Goal: Task Accomplishment & Management: Use online tool/utility

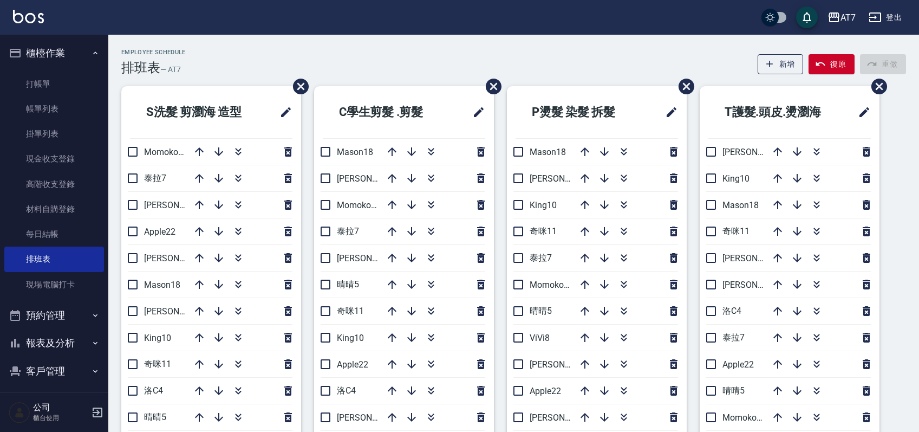
scroll to position [72, 0]
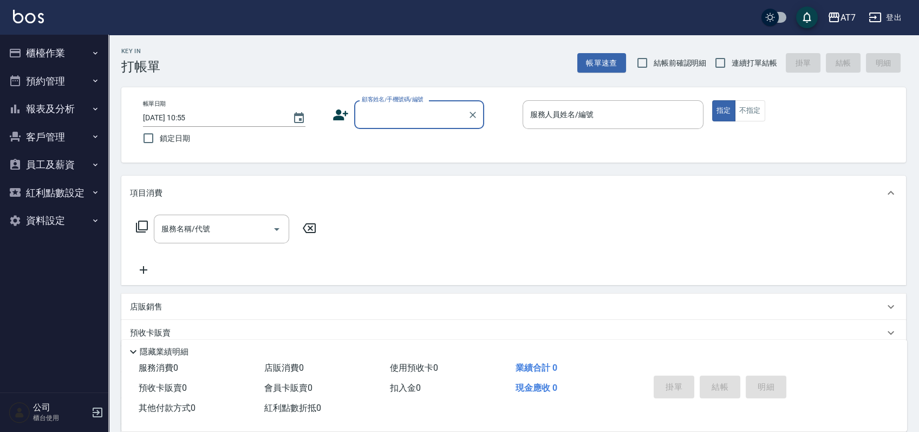
click at [399, 119] on input "顧客姓名/手機號碼/編號" at bounding box center [411, 114] width 104 height 19
click at [719, 60] on input "連續打單結帳" at bounding box center [720, 62] width 23 height 23
checkbox input "true"
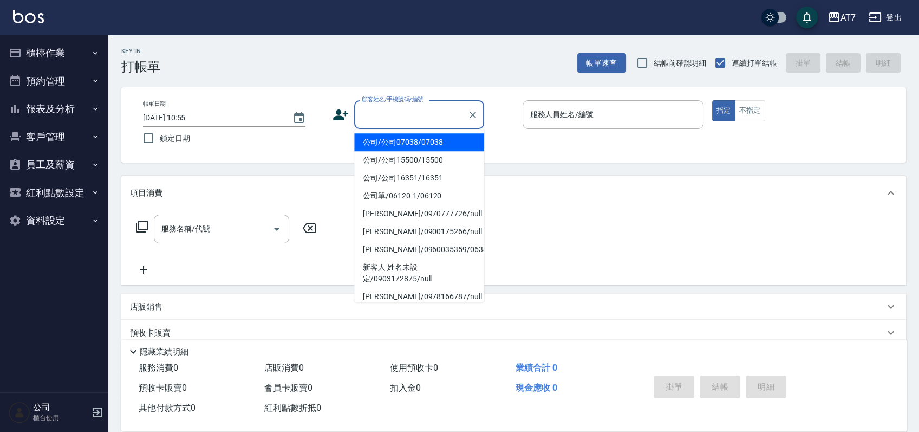
click at [390, 111] on input "顧客姓名/手機號碼/編號" at bounding box center [411, 114] width 104 height 19
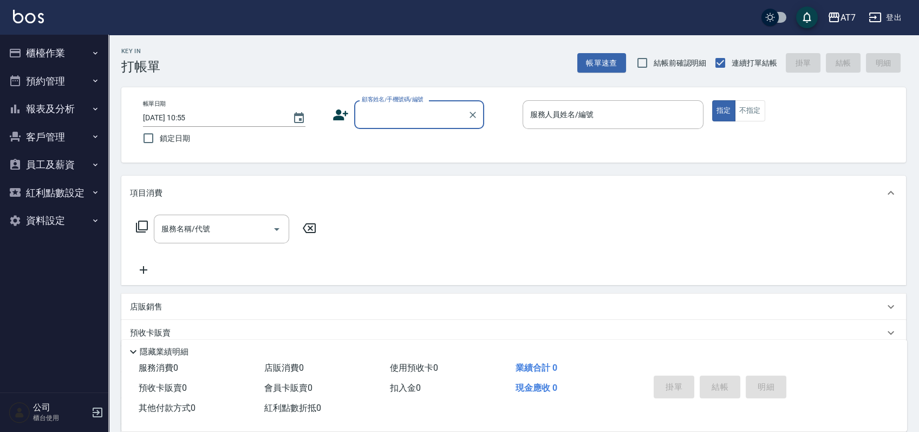
click at [403, 116] on input "顧客姓名/手機號碼/編號" at bounding box center [411, 114] width 104 height 19
type input "公司/公司15500/15500"
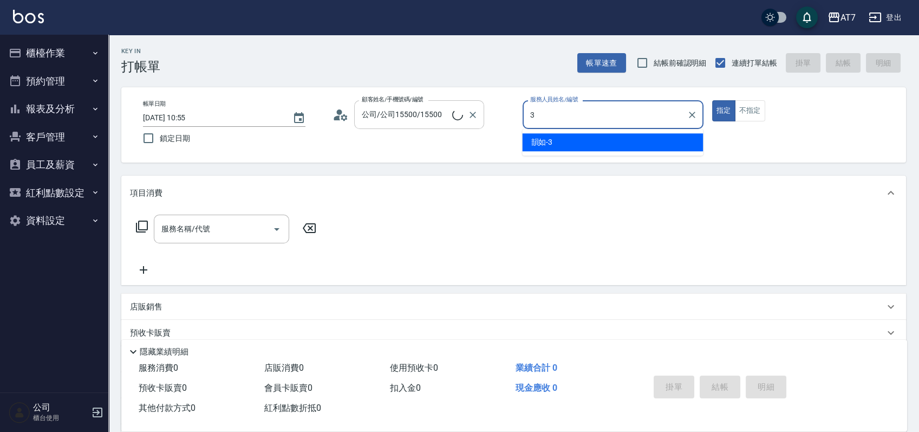
type input "韻如-3"
type button "true"
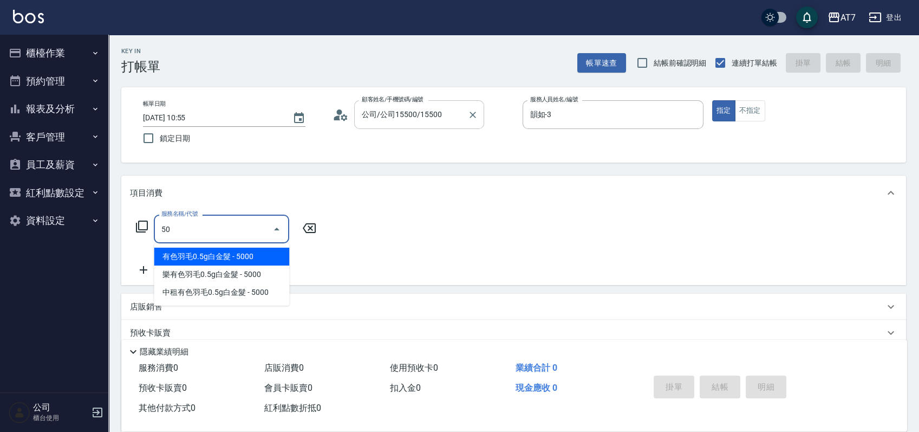
type input "500"
type input "30"
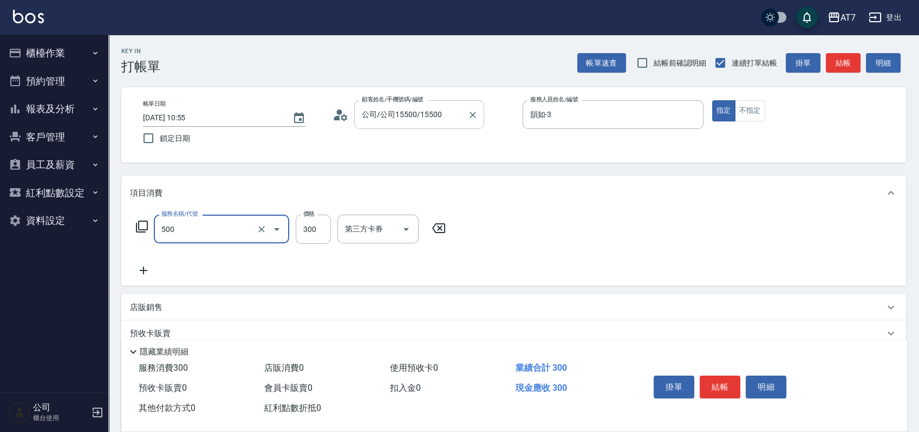
type input "洗髮(500)"
type input "2"
type input "0"
type input "250"
type input "20"
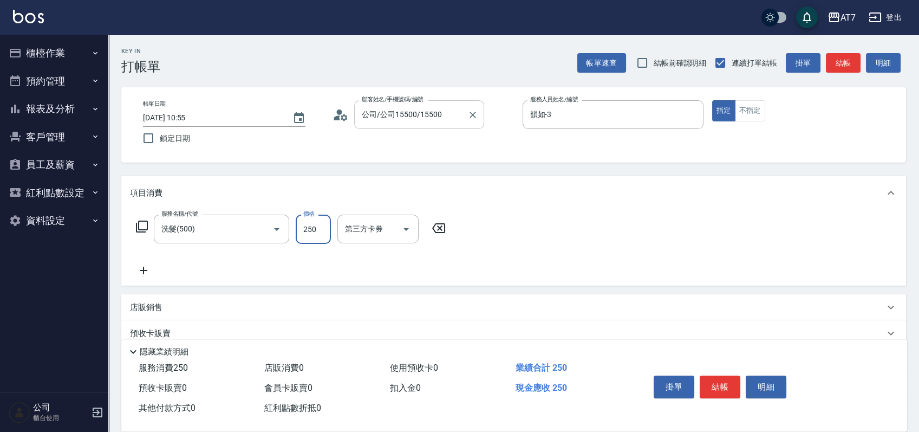
type input "250"
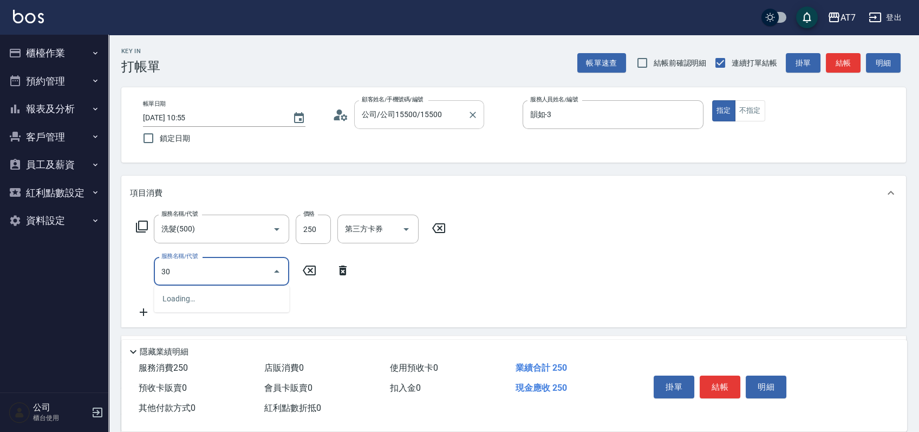
type input "302"
type input "60"
type input "剪髮(302)"
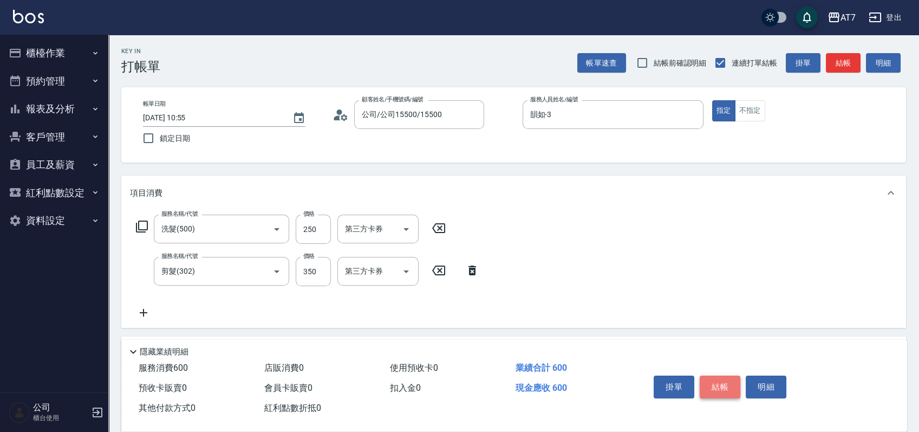
click at [723, 385] on button "結帳" at bounding box center [720, 386] width 41 height 23
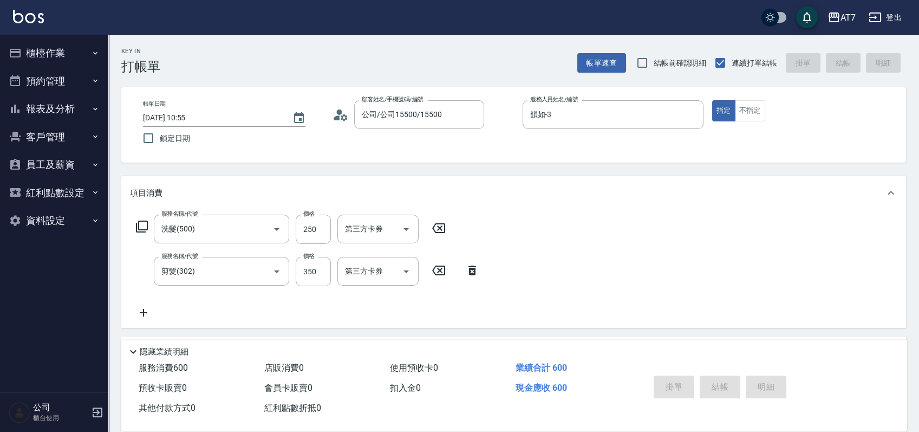
type input "[DATE] 12:43"
type input "0"
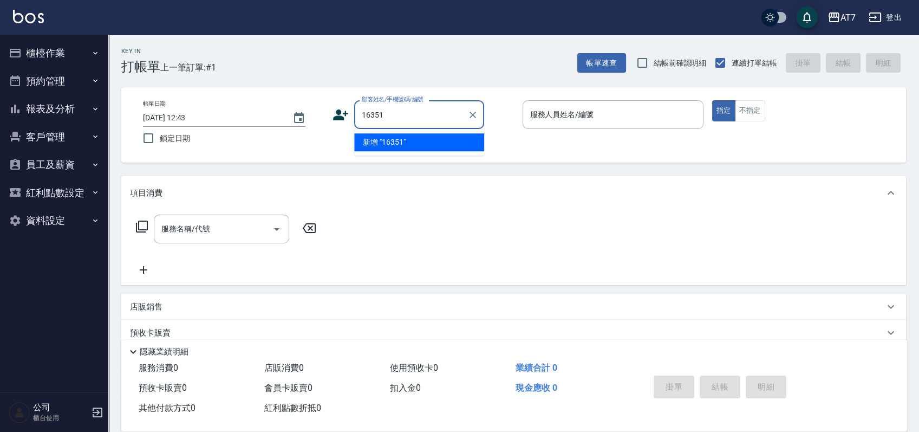
type input "16351"
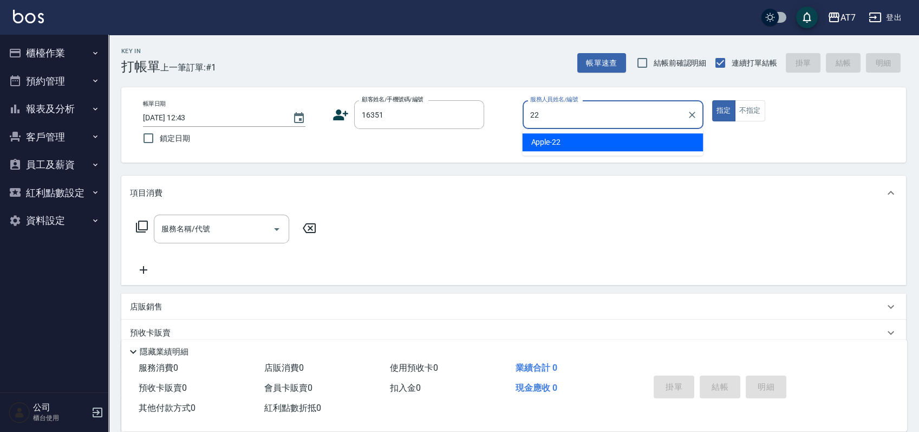
type input "Apple-22"
type input "公司/公司16351/16351"
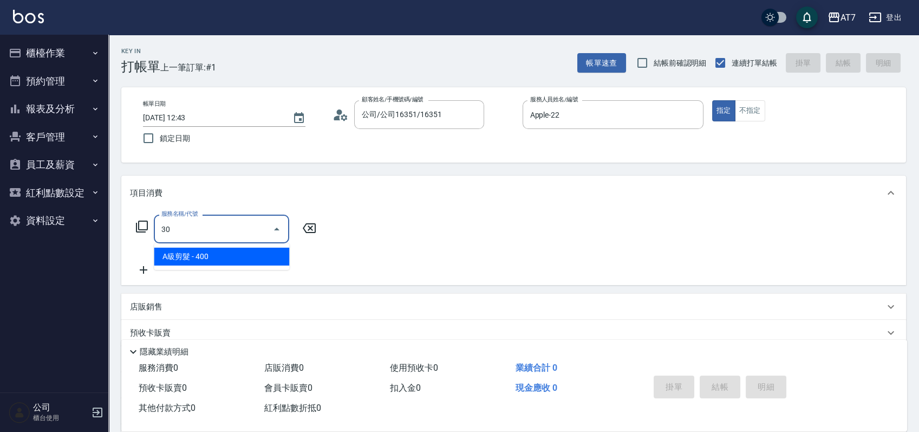
type input "303"
type input "40"
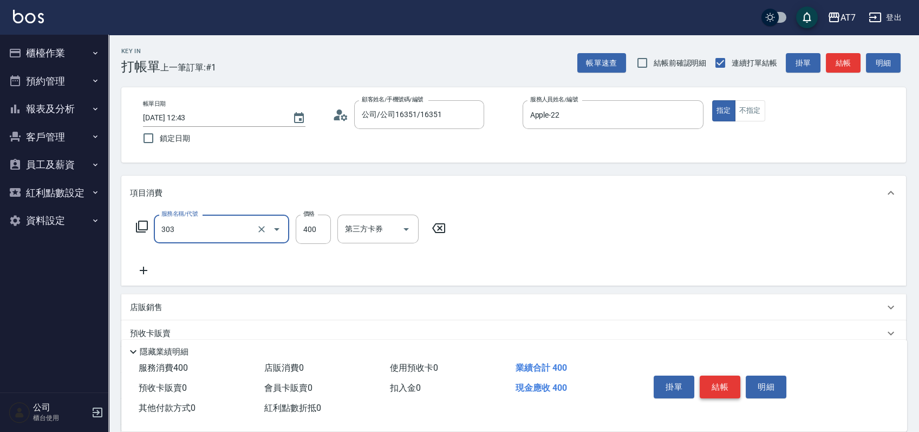
type input "A級剪髮(303)"
click at [723, 385] on button "結帳" at bounding box center [720, 386] width 41 height 23
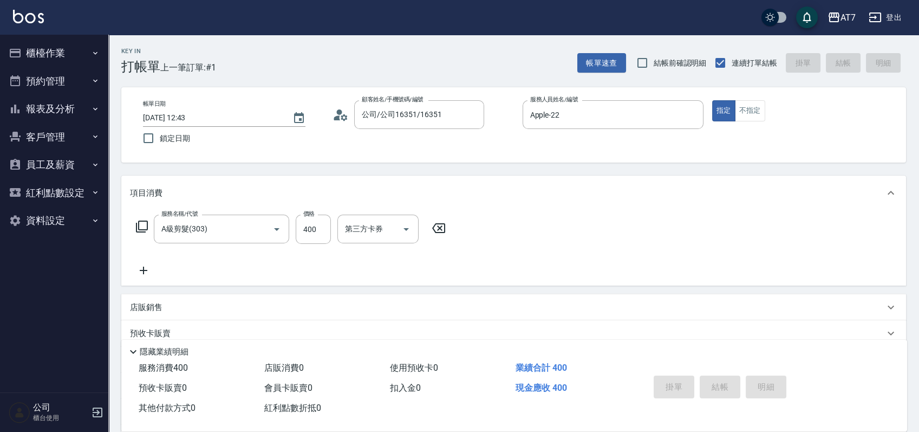
type input "0"
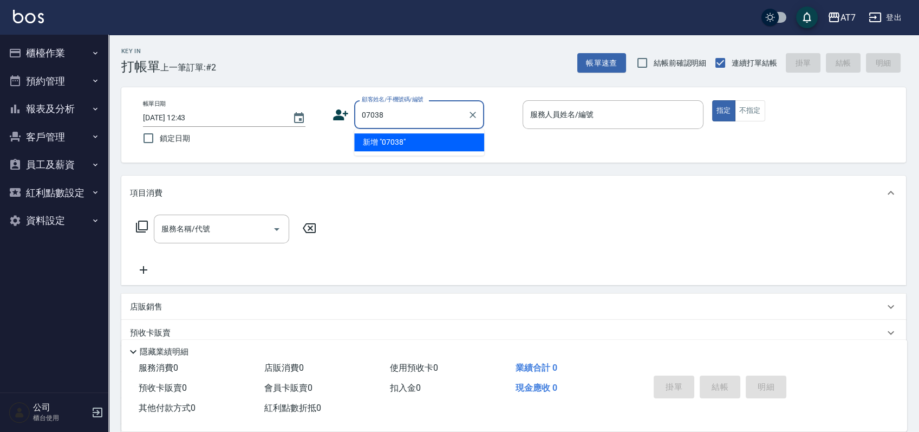
type input "07038"
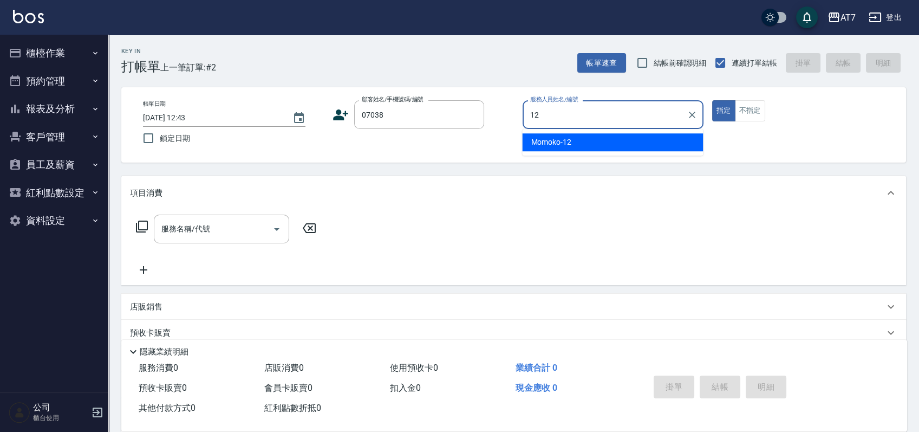
type input "Momoko-12"
type input "公司/公司07038/07038"
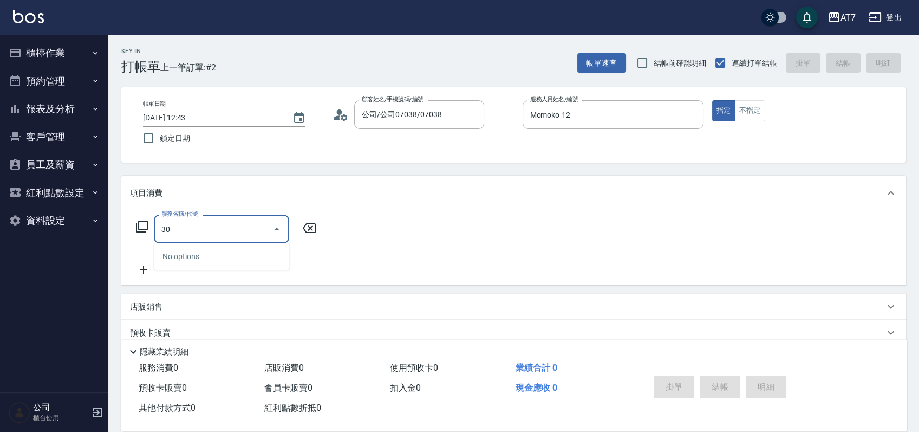
type input "304"
type input "40"
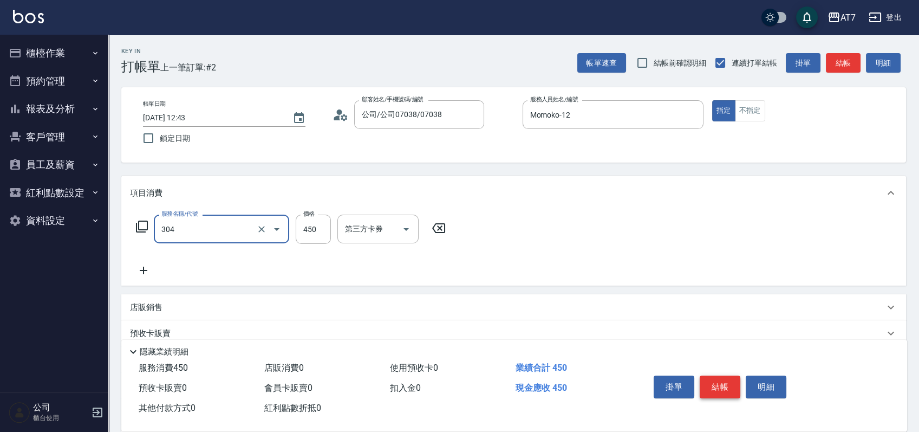
type input "A+級剪髮(304)"
click at [723, 385] on button "結帳" at bounding box center [720, 386] width 41 height 23
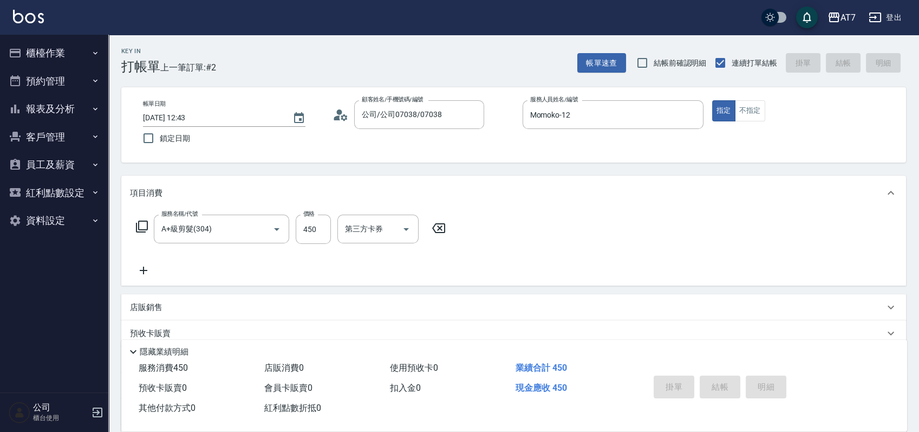
type input "[DATE] 12:44"
type input "0"
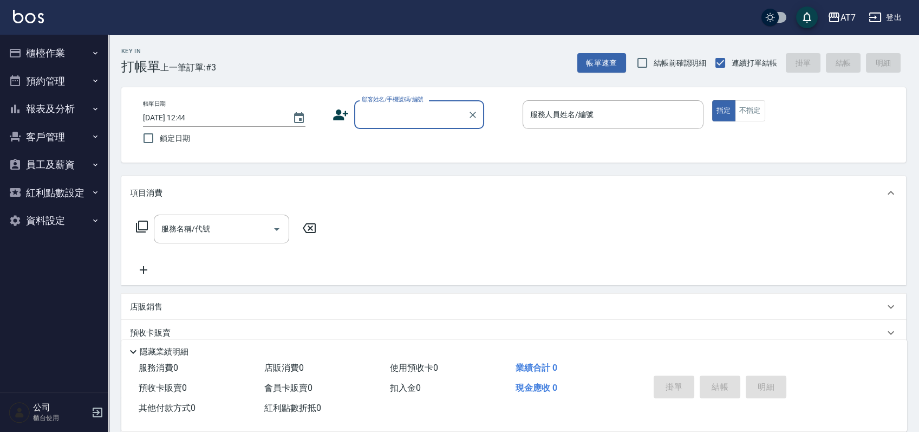
click at [58, 41] on button "櫃檯作業" at bounding box center [54, 53] width 100 height 28
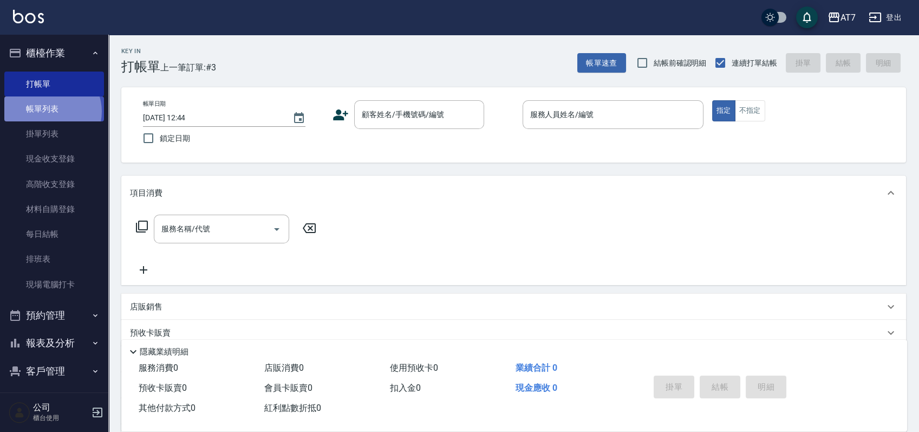
click at [51, 112] on link "帳單列表" at bounding box center [54, 108] width 100 height 25
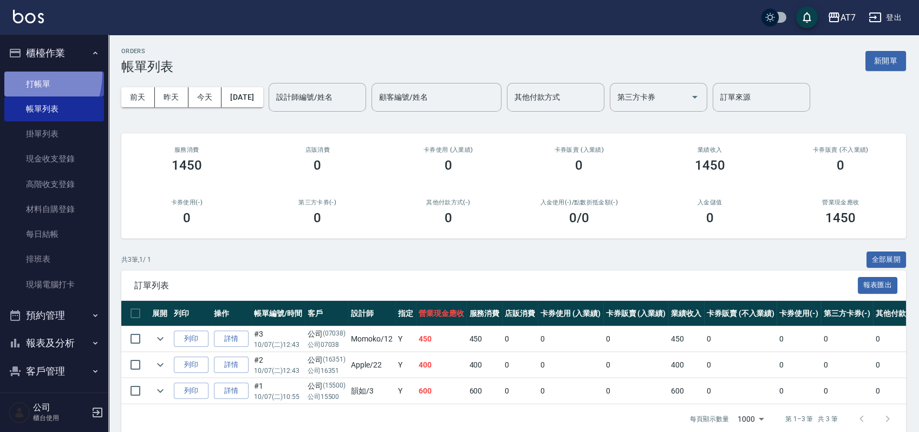
click at [22, 74] on link "打帳單" at bounding box center [54, 84] width 100 height 25
